Goal: Task Accomplishment & Management: Use online tool/utility

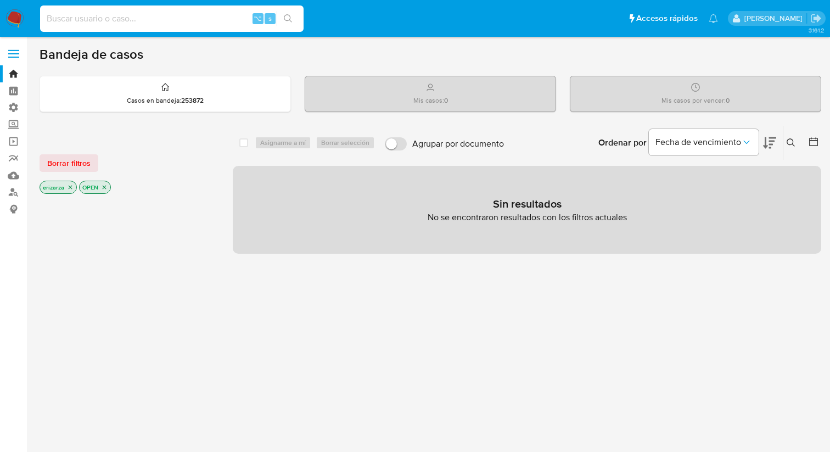
click at [196, 24] on input at bounding box center [172, 19] width 264 height 14
paste input "9xOwn0bKwriCrb3VVByJts7w"
type input "9xOwn0bKwriCrb3VVByJts7w"
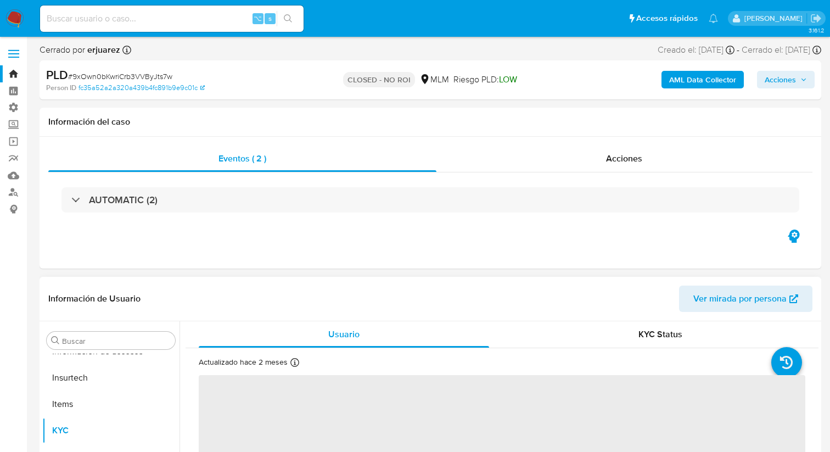
scroll to position [517, 0]
select select "10"
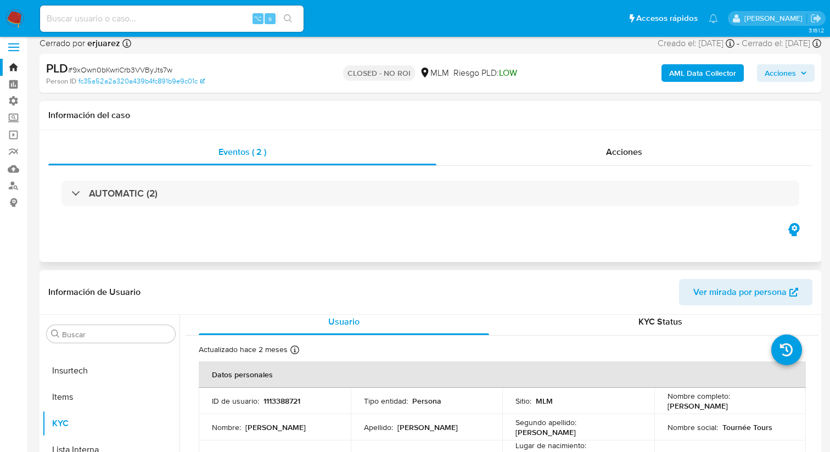
scroll to position [13, 0]
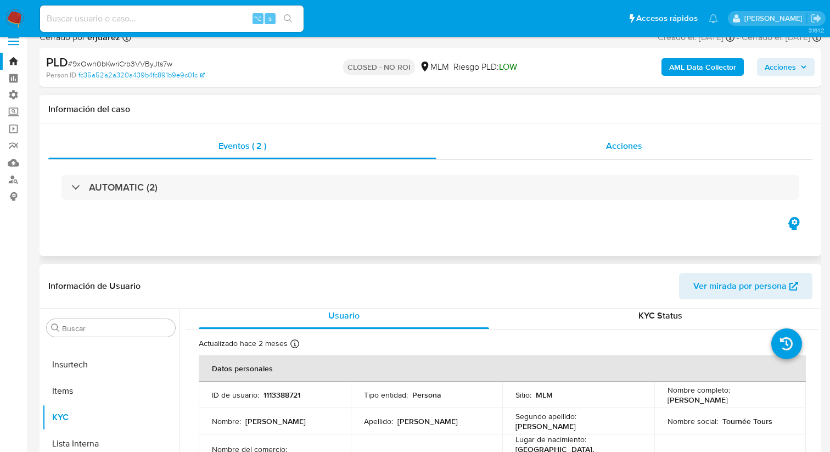
click at [601, 144] on div "Acciones" at bounding box center [625, 146] width 377 height 26
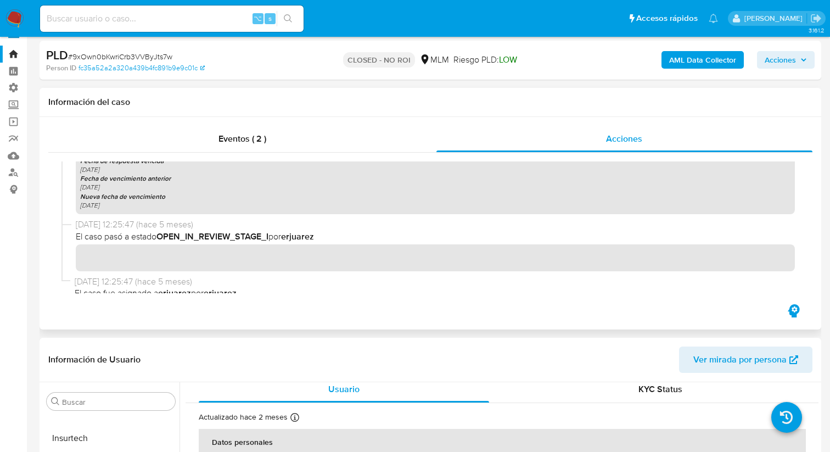
scroll to position [725, 0]
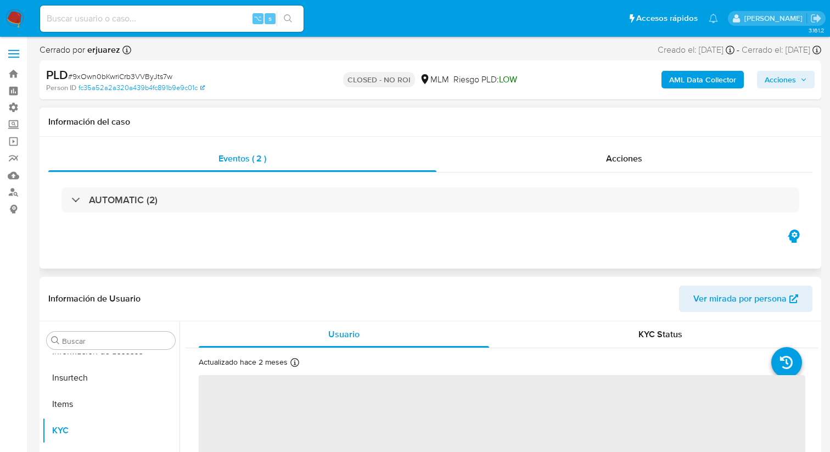
scroll to position [517, 0]
select select "10"
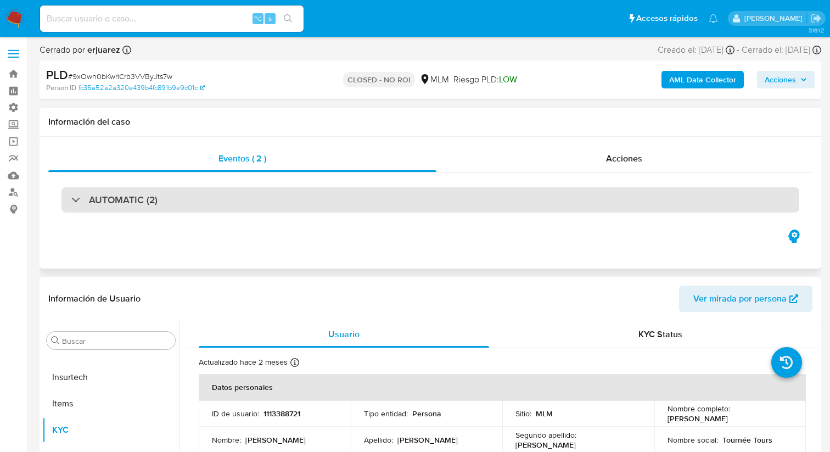
click at [308, 201] on div "AUTOMATIC (2)" at bounding box center [431, 199] width 738 height 25
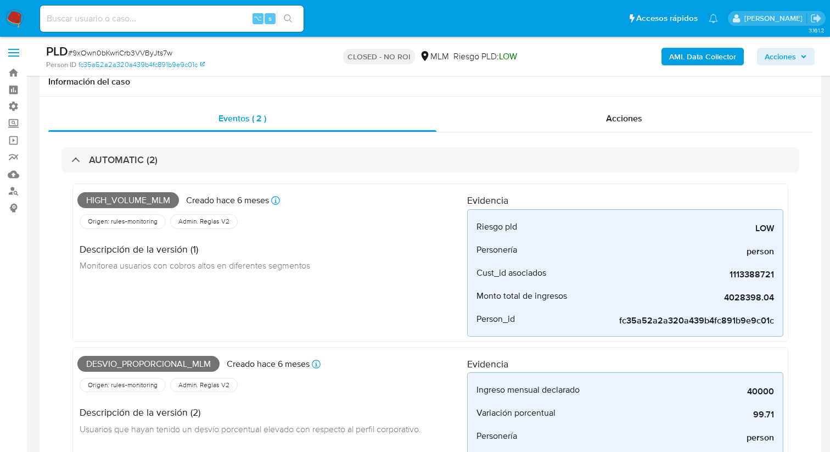
scroll to position [0, 0]
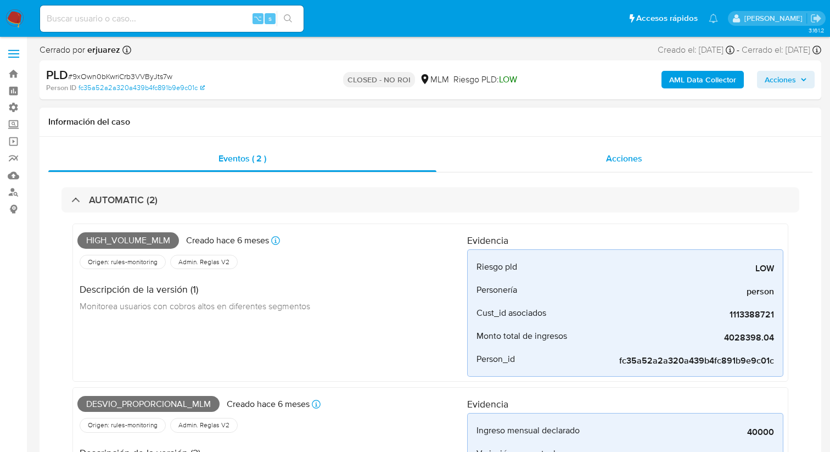
click at [590, 165] on div "Acciones" at bounding box center [625, 159] width 377 height 26
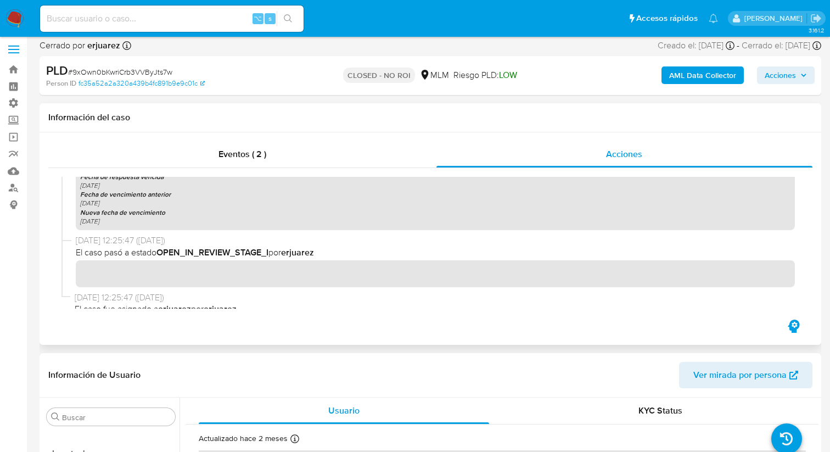
scroll to position [725, 0]
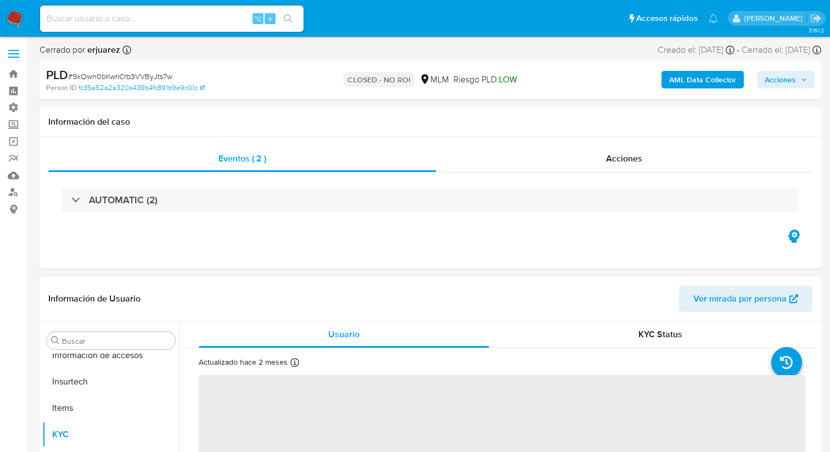
scroll to position [517, 0]
select select "10"
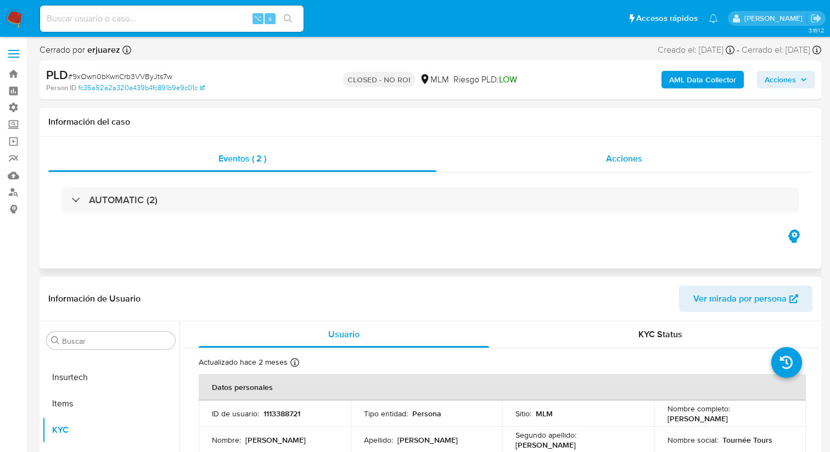
click at [525, 153] on div "Acciones" at bounding box center [625, 159] width 377 height 26
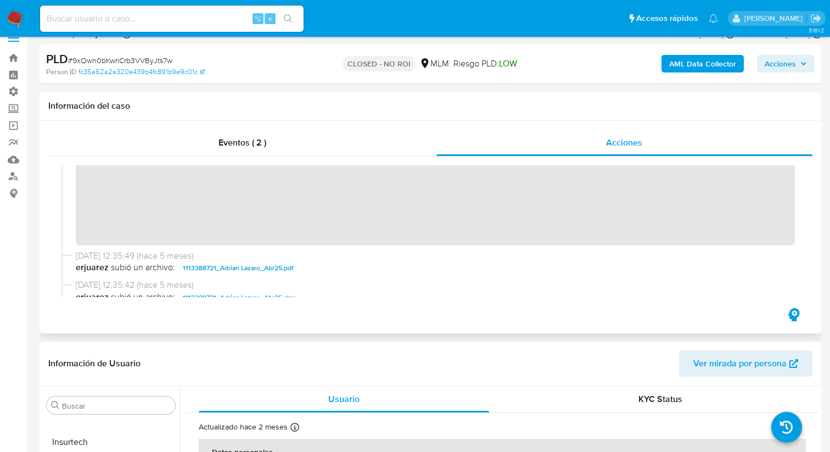
scroll to position [171, 0]
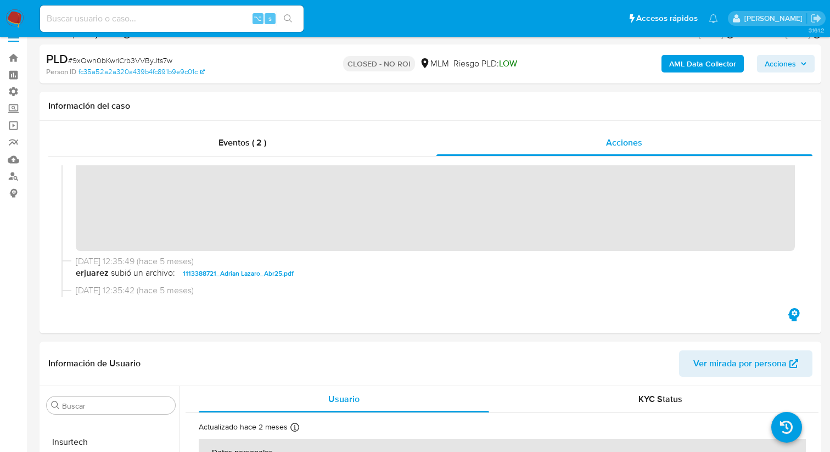
click at [145, 4] on div "⌥ s" at bounding box center [172, 18] width 264 height 31
click at [143, 13] on input at bounding box center [172, 19] width 264 height 14
paste input "iQ9LbhfMSXBA8m5iVpxtu4IG"
type input "iQ9LbhfMSXBA8m5iVpxtu4IG"
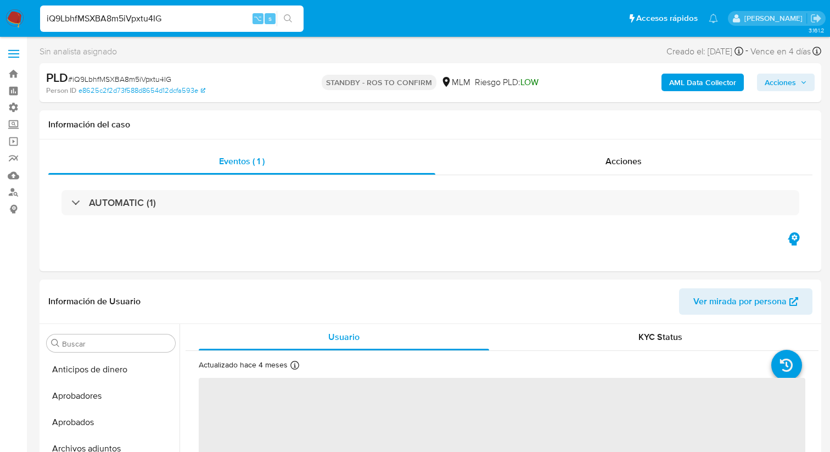
select select "10"
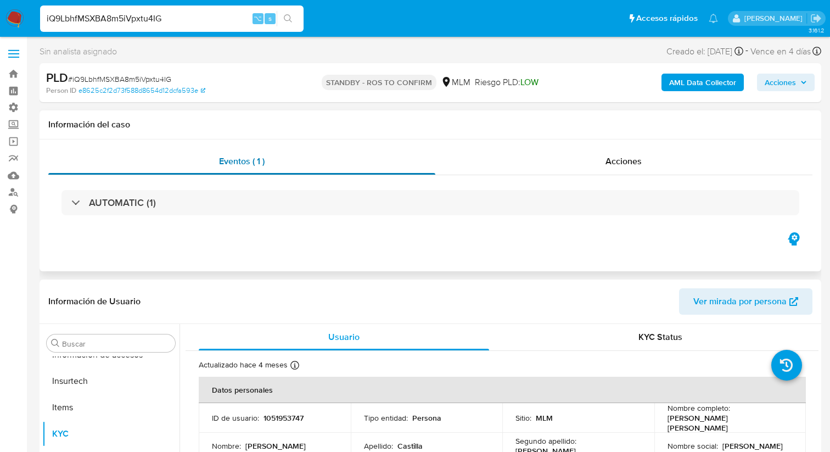
scroll to position [517, 0]
click at [589, 168] on div "Acciones" at bounding box center [625, 161] width 378 height 26
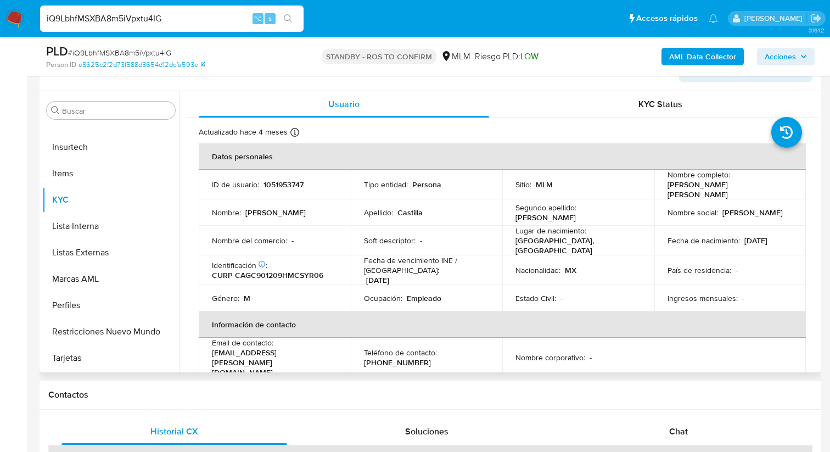
scroll to position [295, 0]
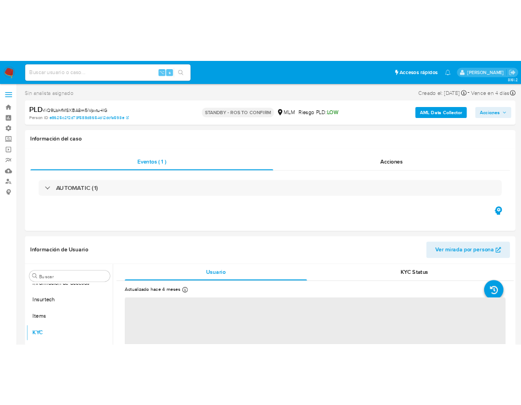
scroll to position [517, 0]
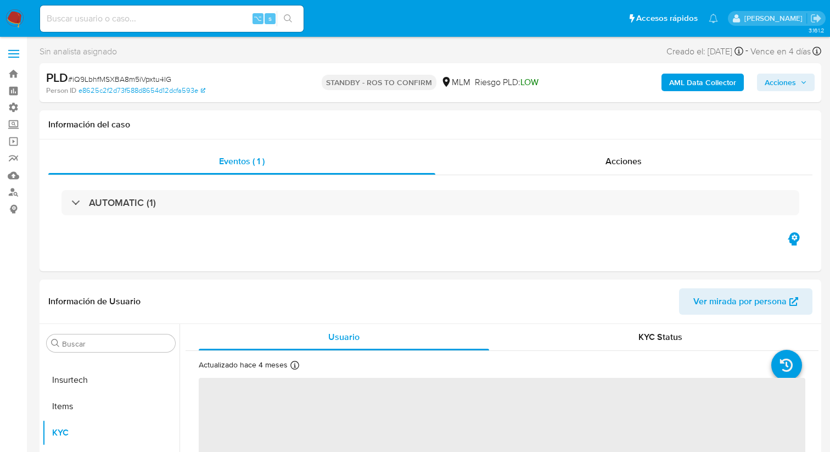
select select "10"
